Goal: Obtain resource: Obtain resource

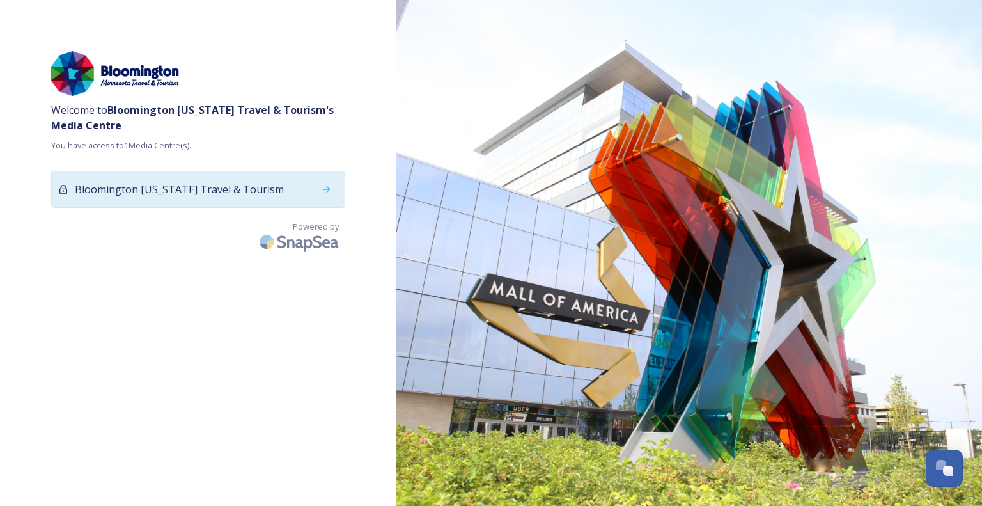
click at [278, 183] on div "Bloomington [US_STATE] Travel & Tourism" at bounding box center [198, 189] width 294 height 37
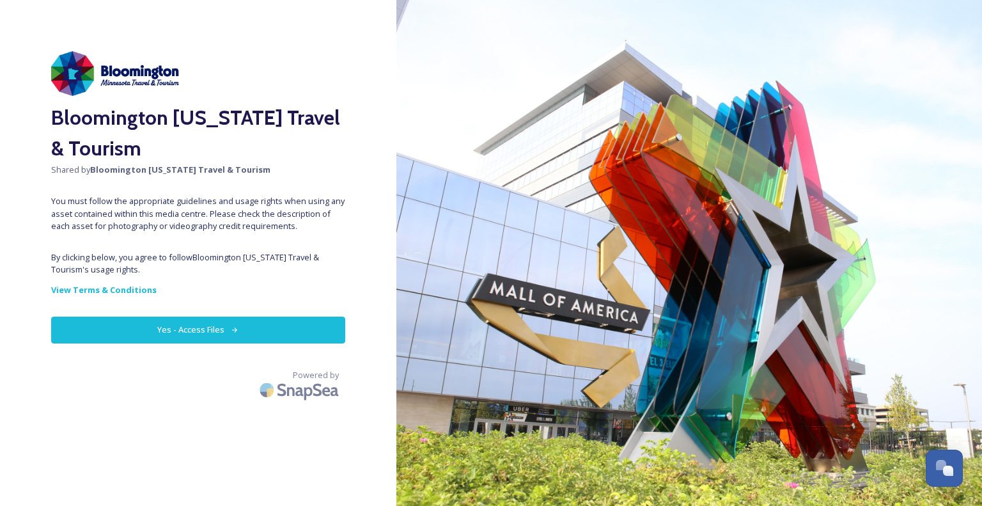
click at [197, 325] on button "Yes - Access Files" at bounding box center [198, 329] width 294 height 26
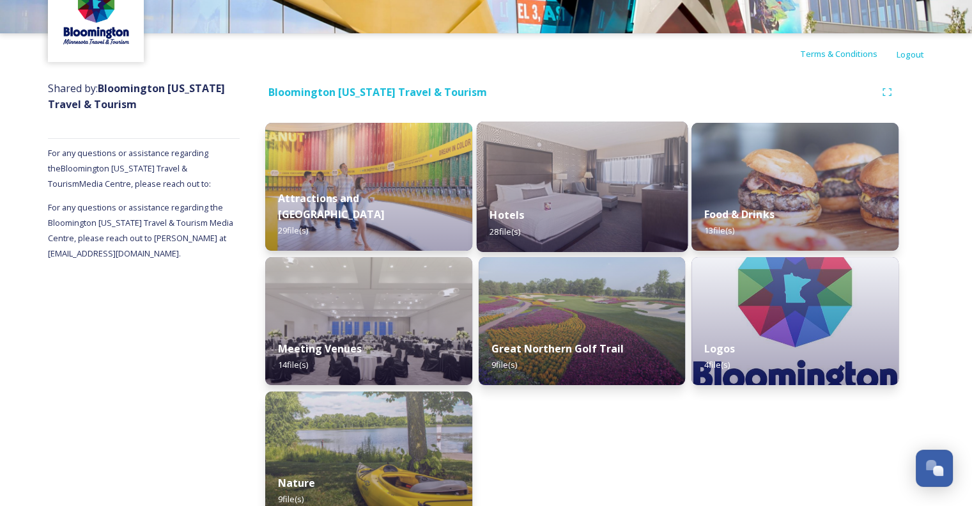
scroll to position [107, 0]
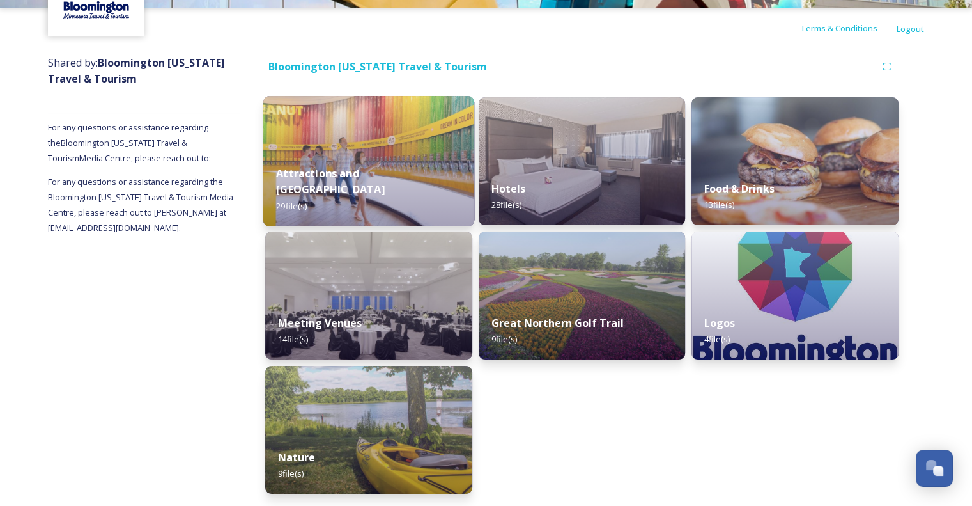
click at [338, 152] on img at bounding box center [368, 161] width 211 height 130
